Goal: Task Accomplishment & Management: Use online tool/utility

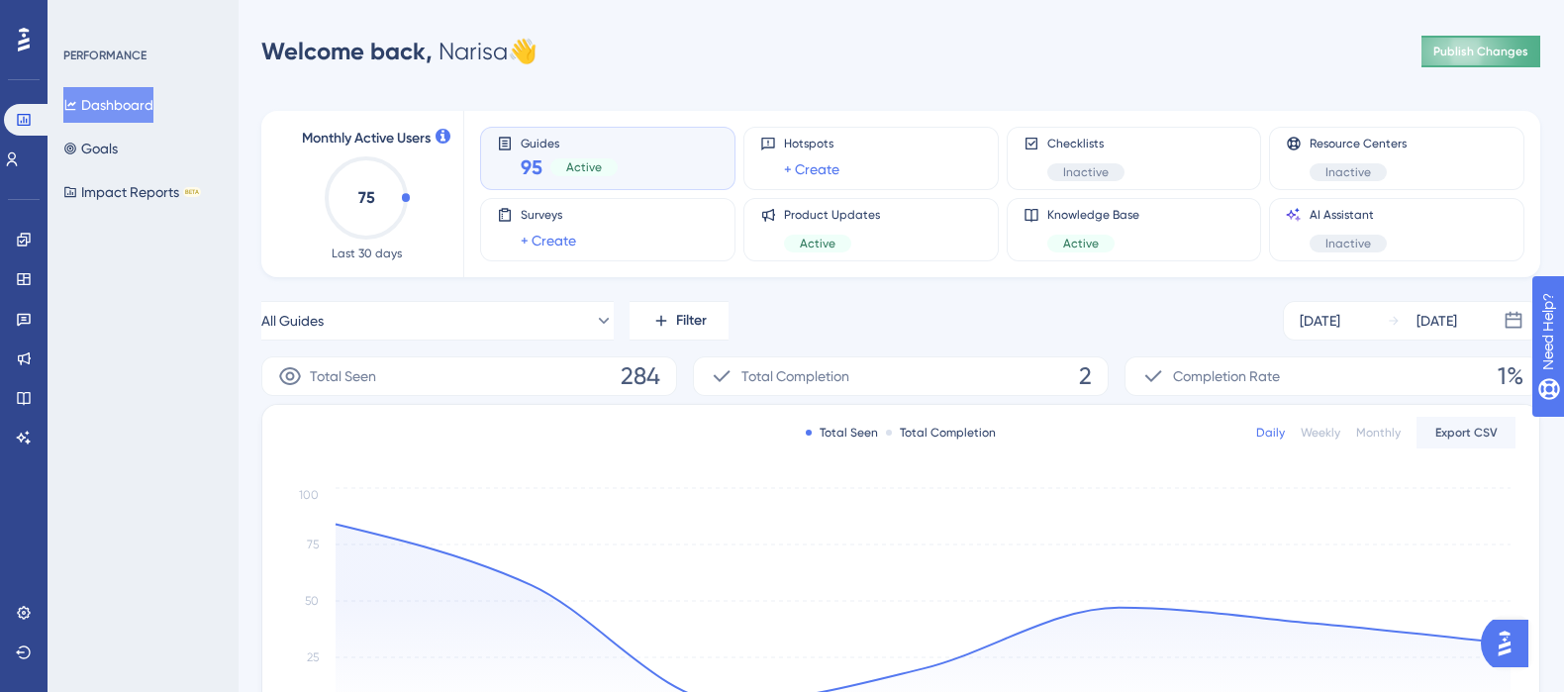
click at [1494, 52] on span "Publish Changes" at bounding box center [1481, 52] width 95 height 16
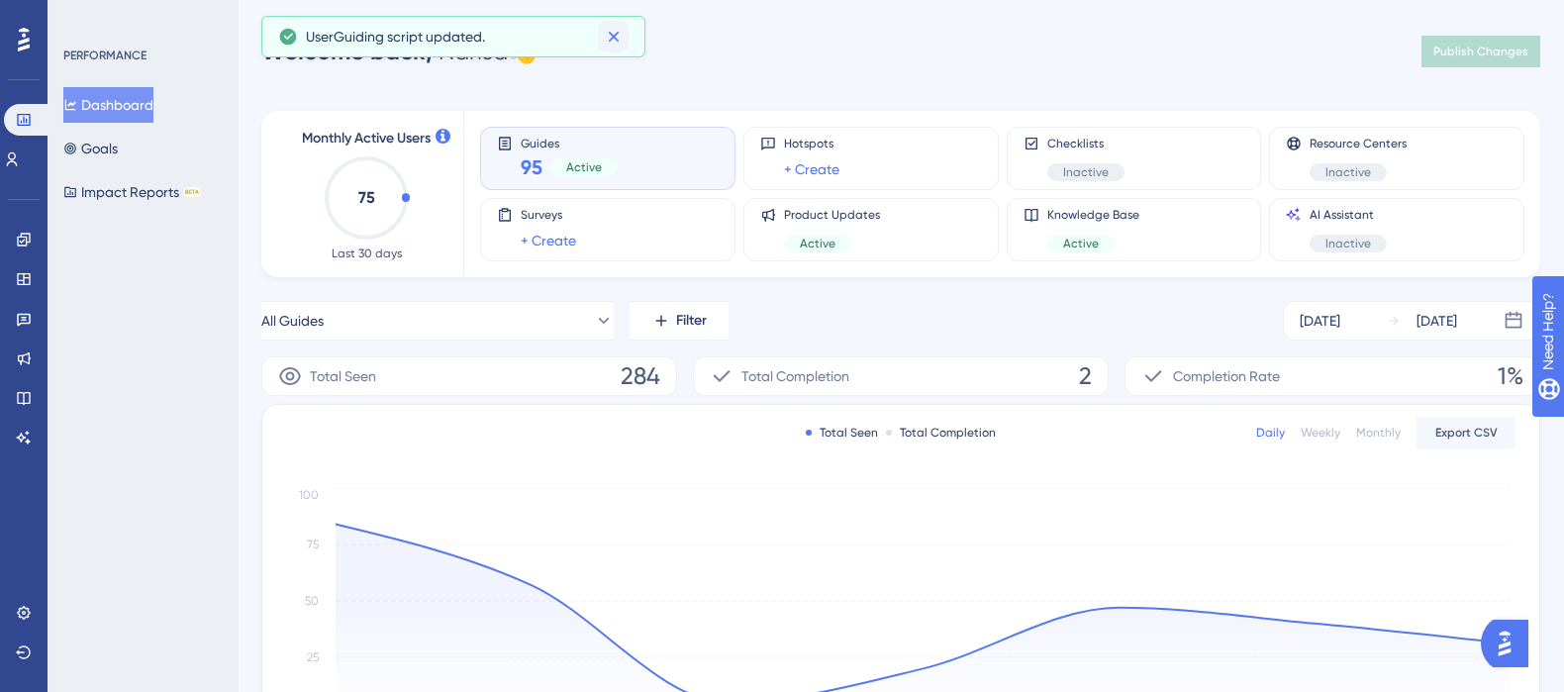
click at [621, 34] on icon at bounding box center [614, 37] width 20 height 20
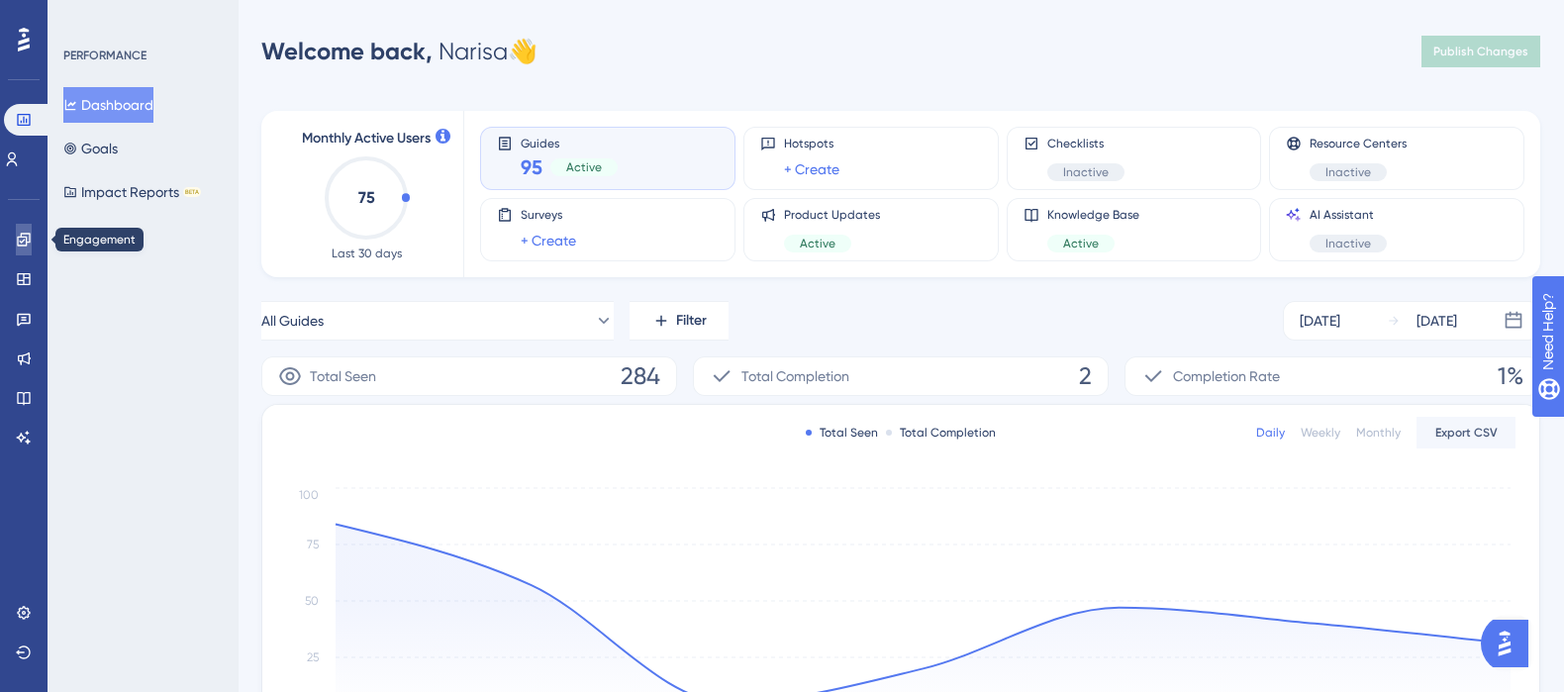
click at [25, 236] on icon at bounding box center [23, 239] width 13 height 13
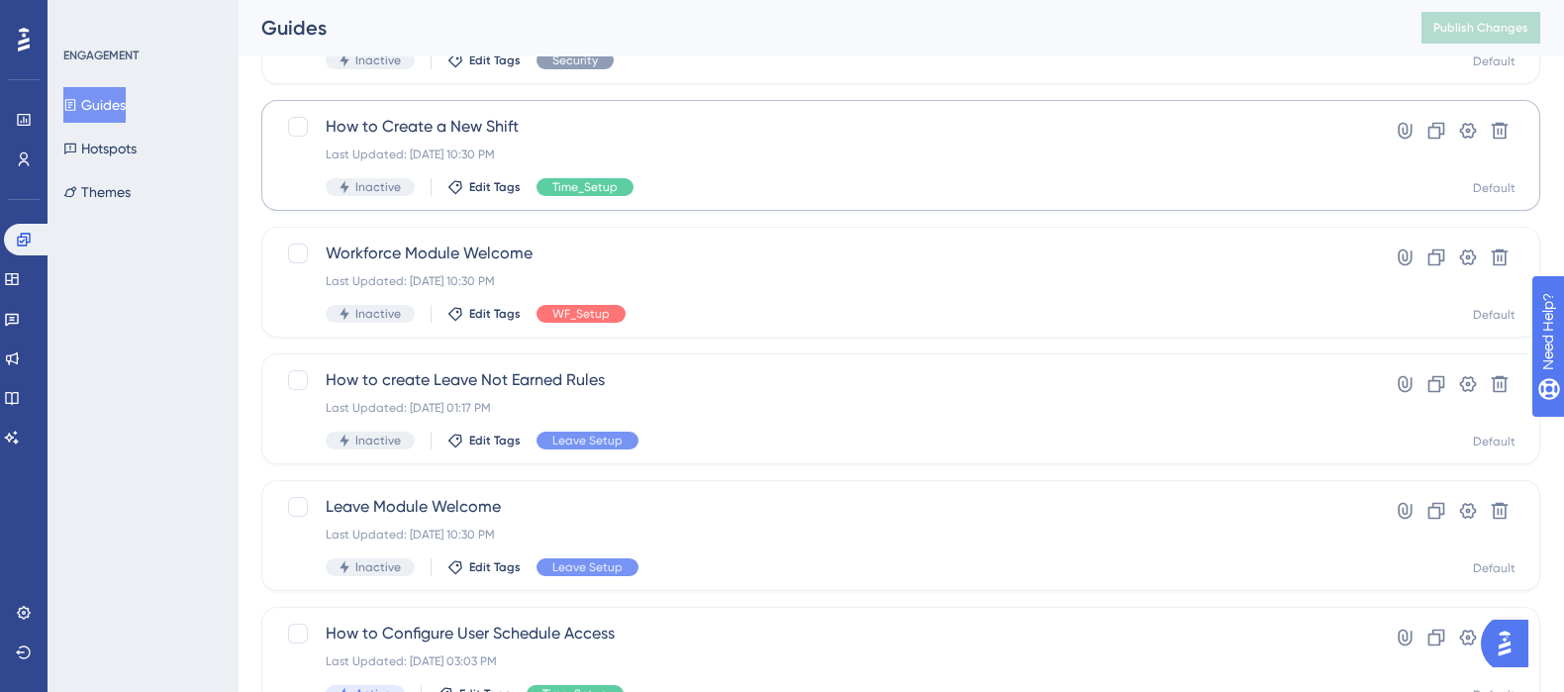
scroll to position [263, 0]
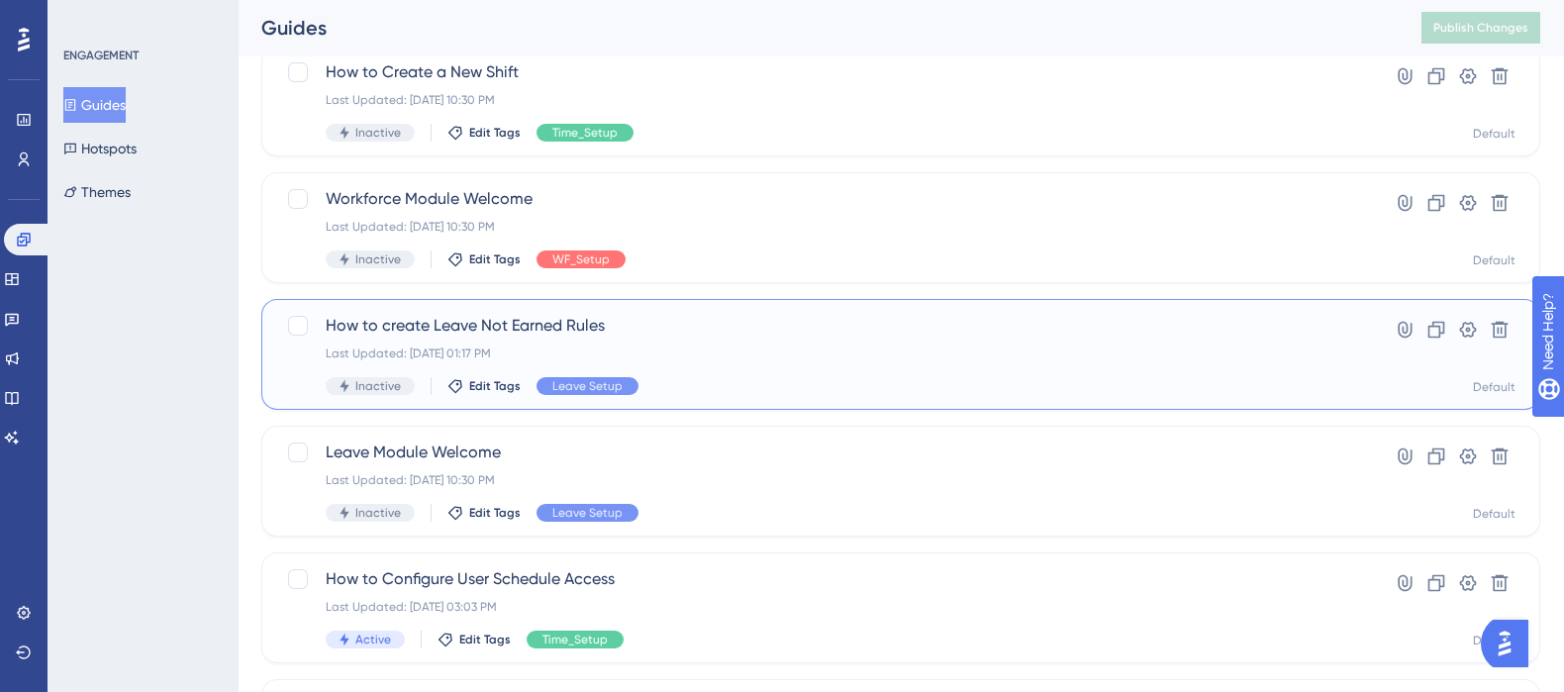
click at [540, 325] on span "How to create Leave Not Earned Rules" at bounding box center [822, 326] width 992 height 24
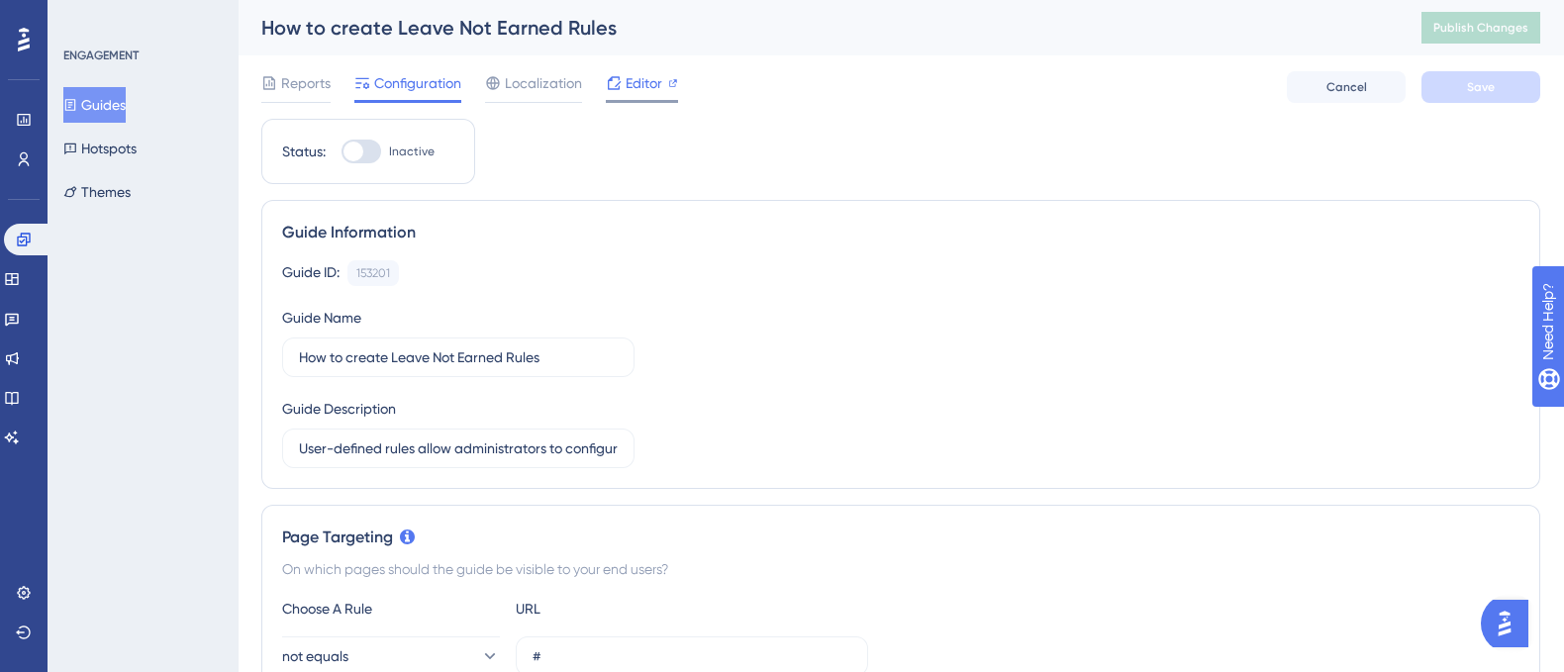
click at [651, 85] on span "Editor" at bounding box center [644, 83] width 37 height 24
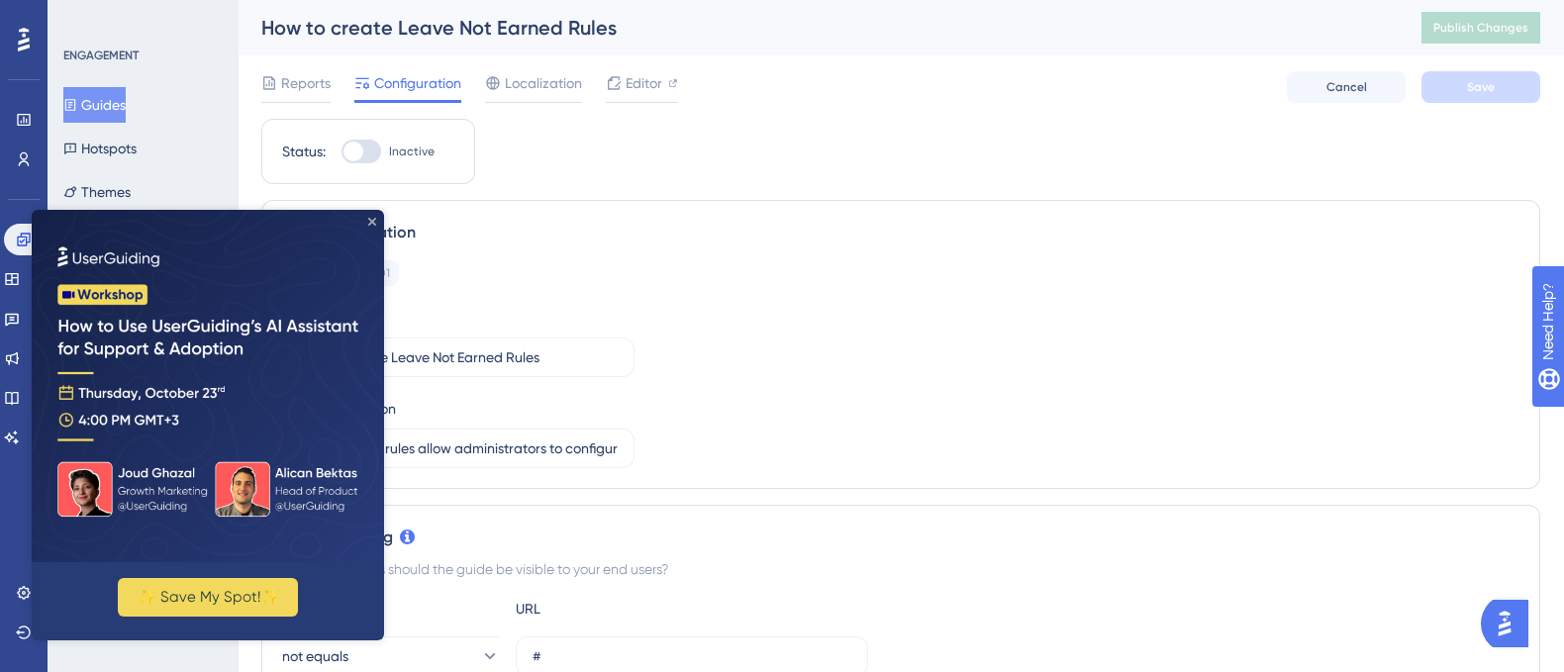
click at [373, 223] on icon "Close Preview" at bounding box center [372, 222] width 8 height 8
